Goal: Find specific page/section: Find specific page/section

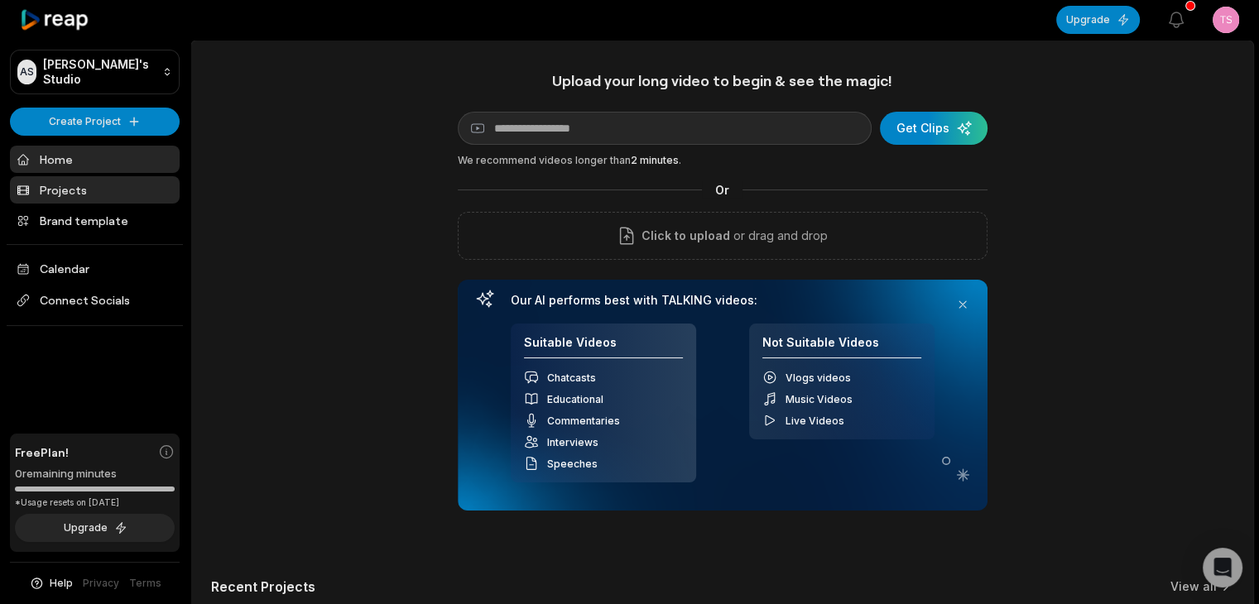
click at [139, 188] on link "Projects" at bounding box center [95, 189] width 170 height 27
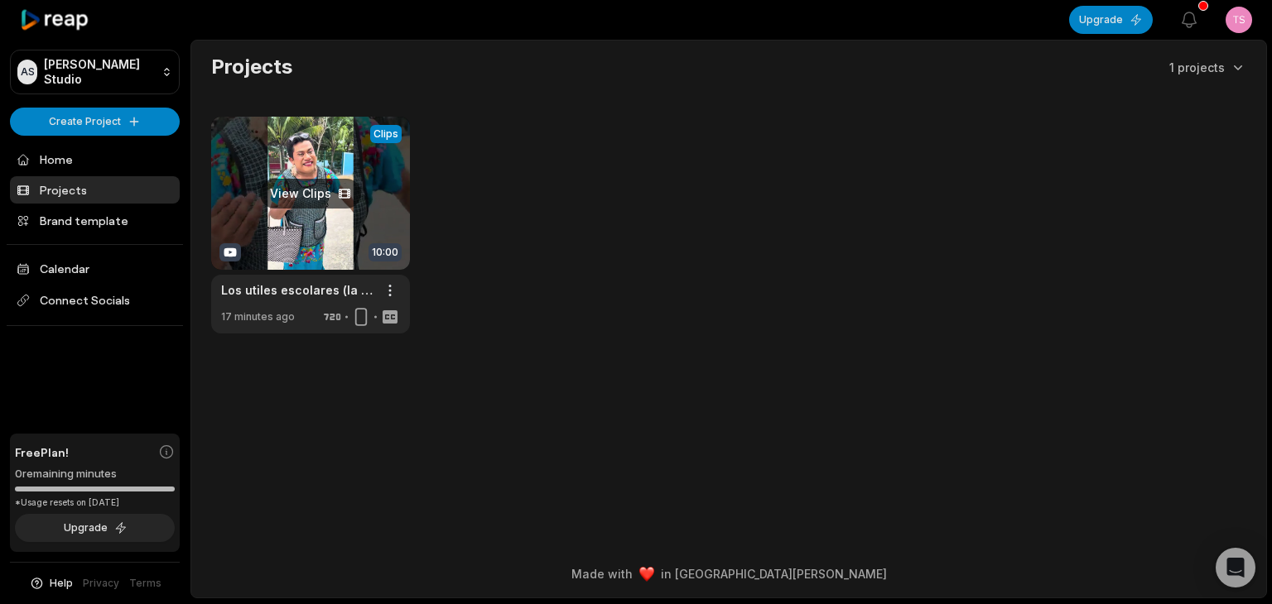
click at [283, 190] on link at bounding box center [310, 225] width 199 height 217
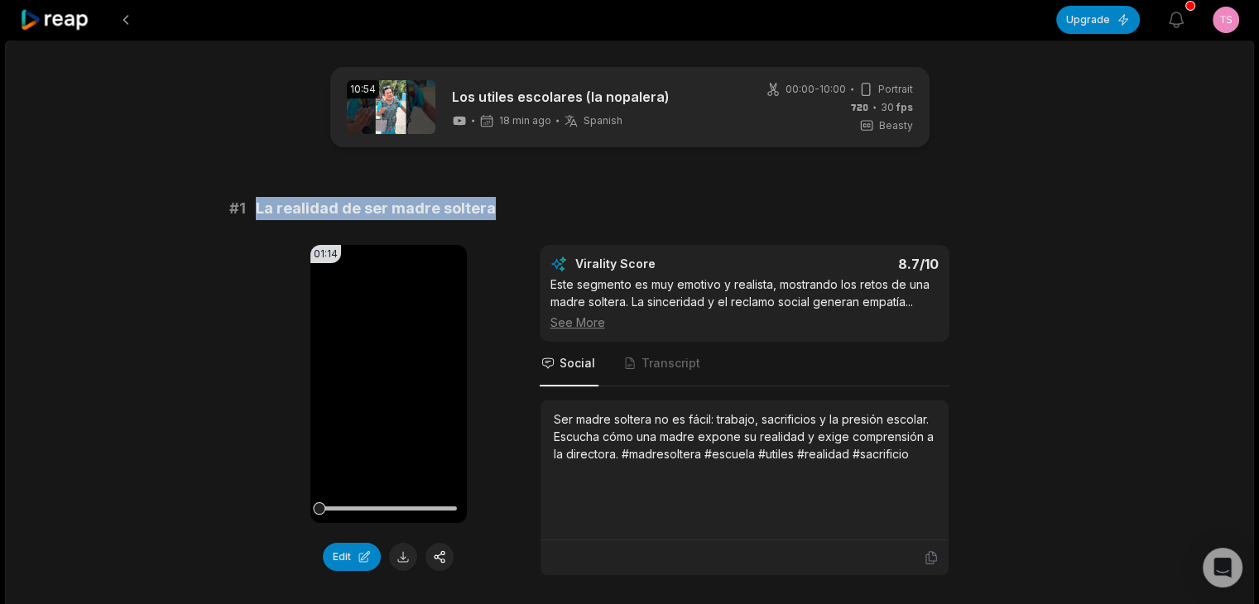
drag, startPoint x: 255, startPoint y: 213, endPoint x: 487, endPoint y: 213, distance: 231.8
click at [487, 213] on div "# 1 La realidad de ser madre soltera" at bounding box center [629, 208] width 801 height 23
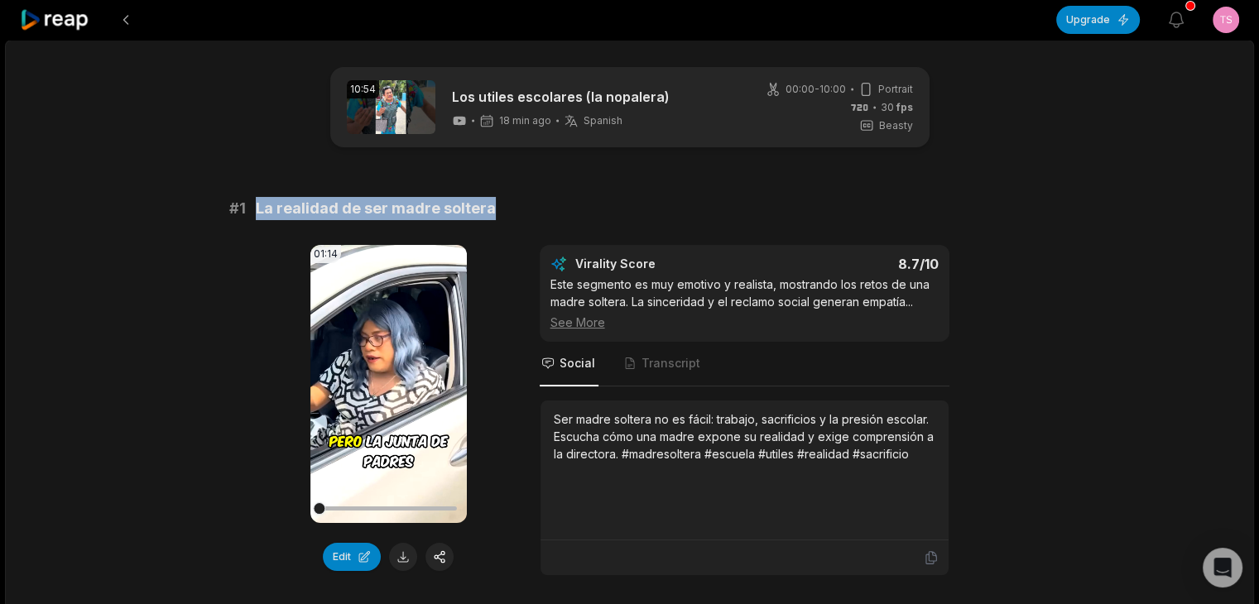
copy span "La realidad de ser madre soltera"
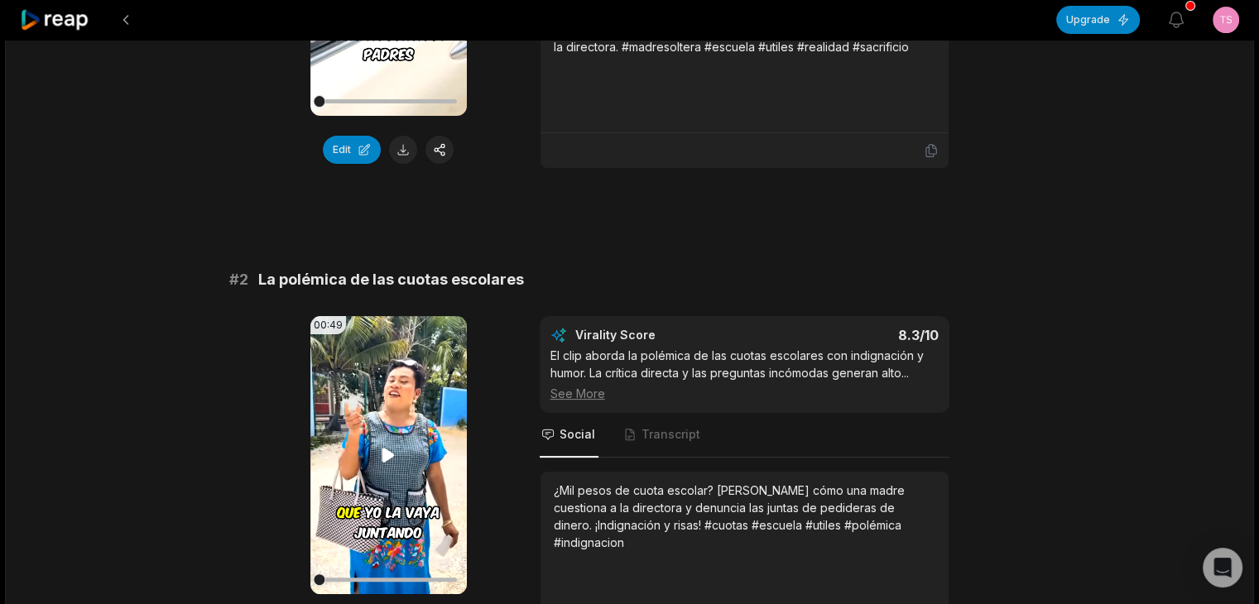
scroll to position [414, 0]
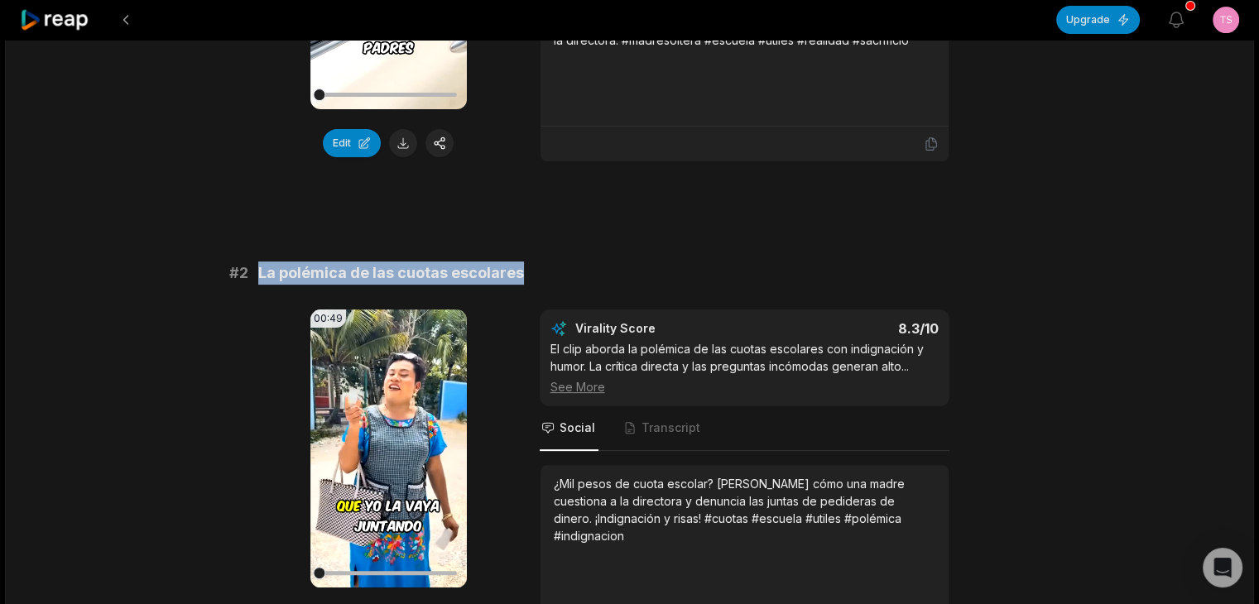
drag, startPoint x: 484, startPoint y: 269, endPoint x: 259, endPoint y: 279, distance: 224.6
click at [259, 279] on div "# 2 La polémica de las cuotas escolares" at bounding box center [629, 273] width 801 height 23
copy span "La polémica de las cuotas escolares"
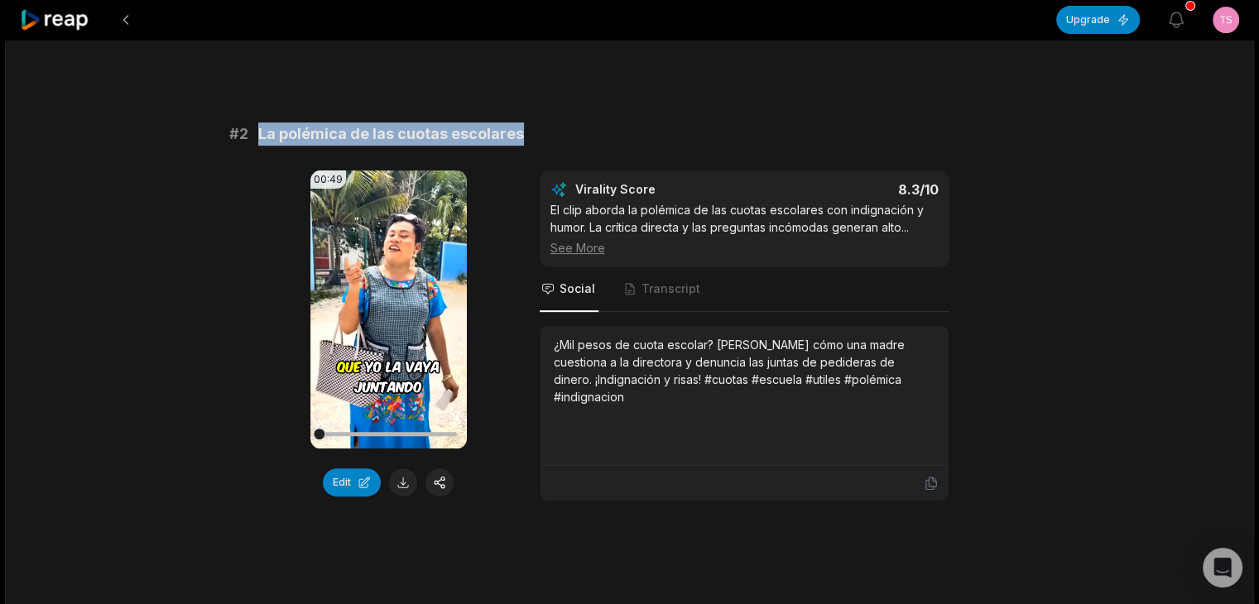
scroll to position [828, 0]
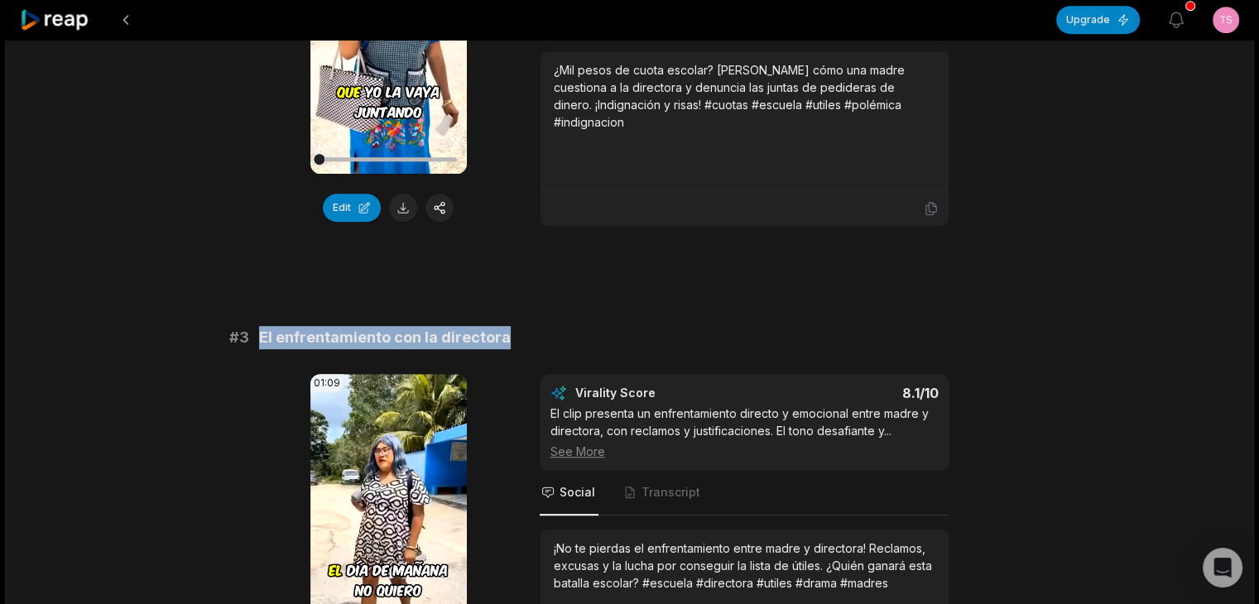
drag, startPoint x: 510, startPoint y: 335, endPoint x: 262, endPoint y: 344, distance: 248.5
click at [262, 344] on div "# 3 El enfrentamiento con la directora" at bounding box center [629, 337] width 801 height 23
copy span "El enfrentamiento con la directora"
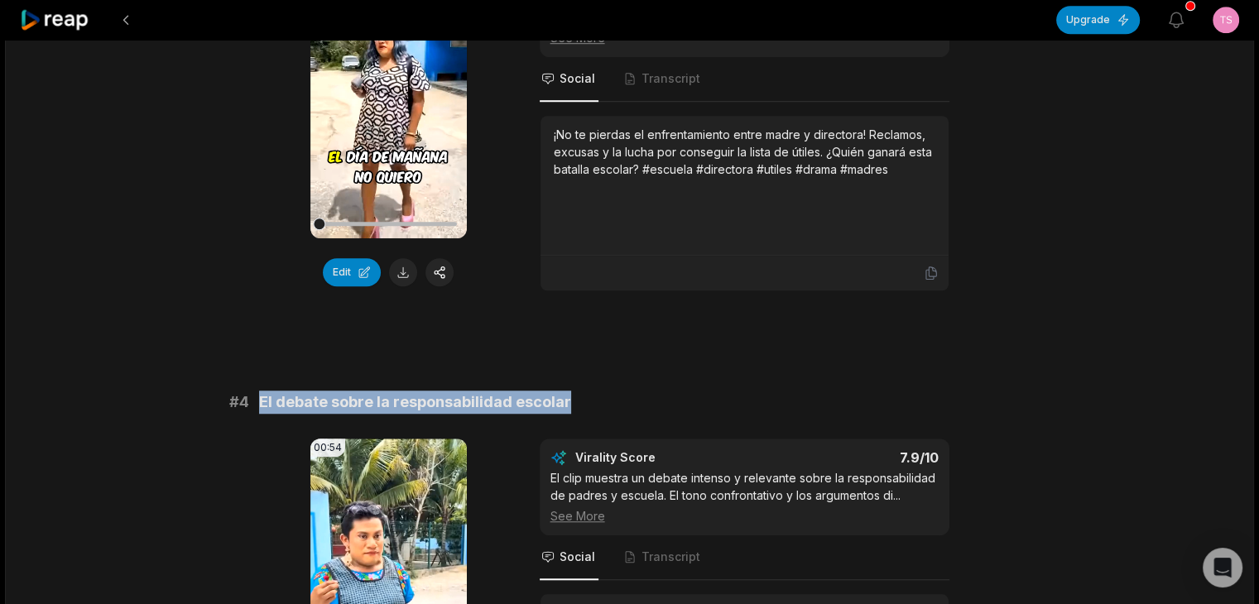
drag, startPoint x: 261, startPoint y: 401, endPoint x: 564, endPoint y: 398, distance: 303.0
click at [564, 398] on span "El debate sobre la responsabilidad escolar" at bounding box center [415, 402] width 312 height 23
copy span "El debate sobre la responsabilidad escolar"
